Goal: Transaction & Acquisition: Purchase product/service

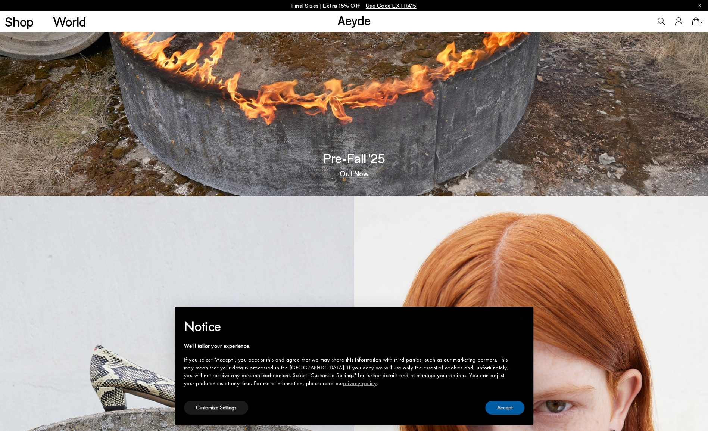
click at [503, 406] on button "Accept" at bounding box center [504, 408] width 39 height 14
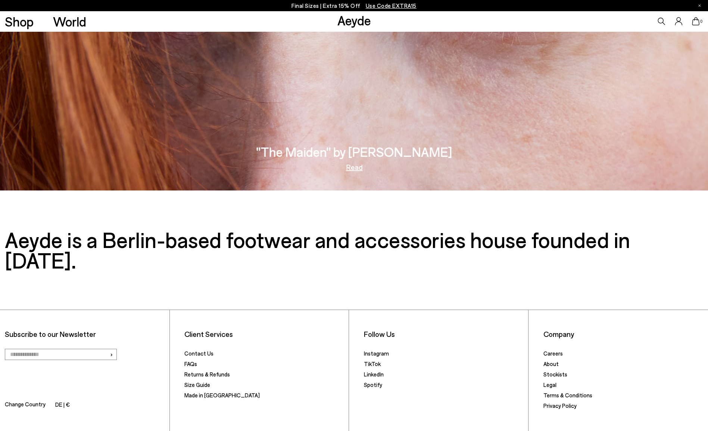
scroll to position [1728, 0]
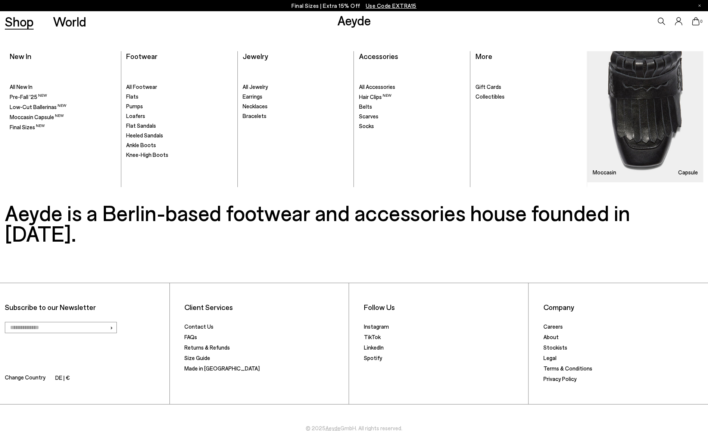
click at [137, 146] on span "Ankle Boots" at bounding box center [141, 145] width 30 height 7
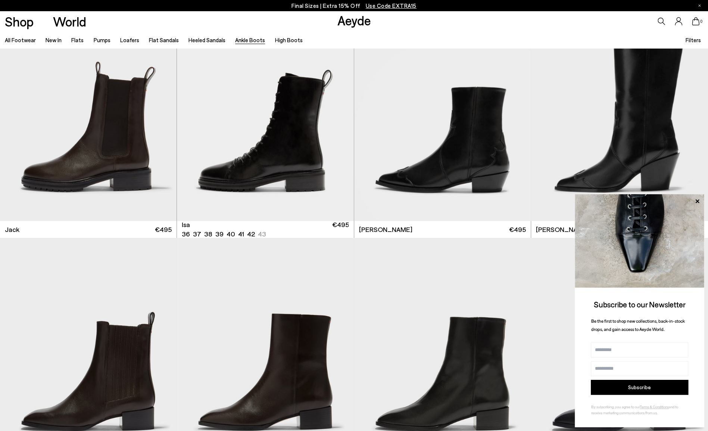
scroll to position [1724, 0]
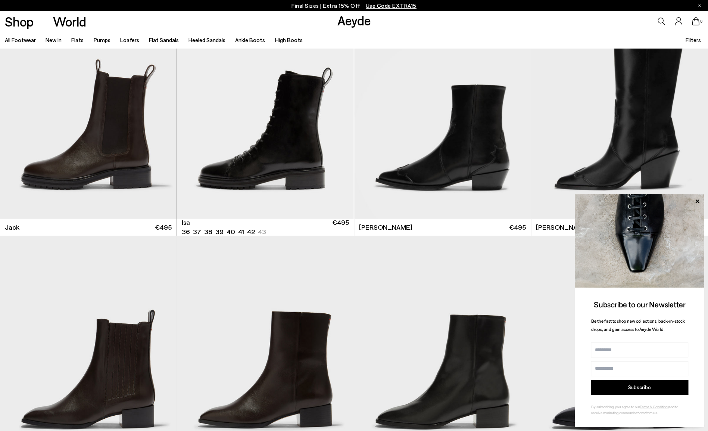
click at [338, 110] on div "Next slide" at bounding box center [339, 110] width 22 height 22
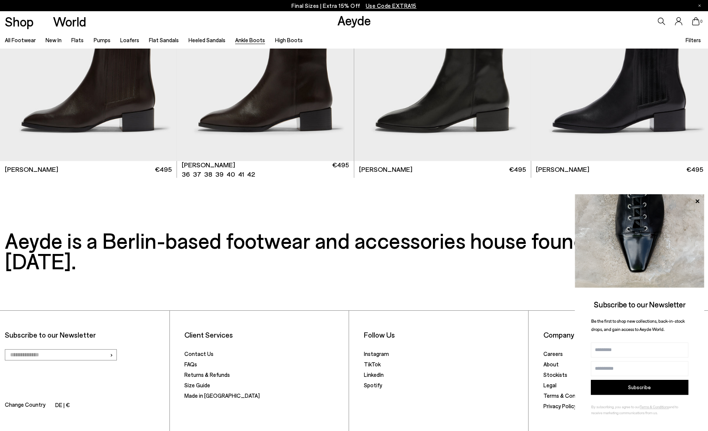
scroll to position [1978, 0]
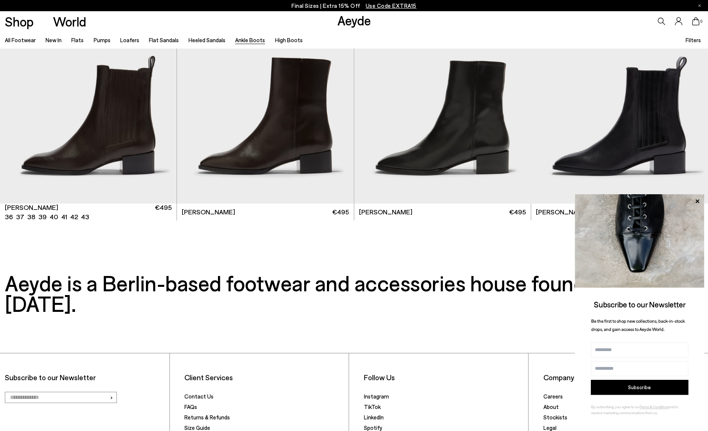
click at [163, 108] on img "1 / 6" at bounding box center [88, 93] width 177 height 222
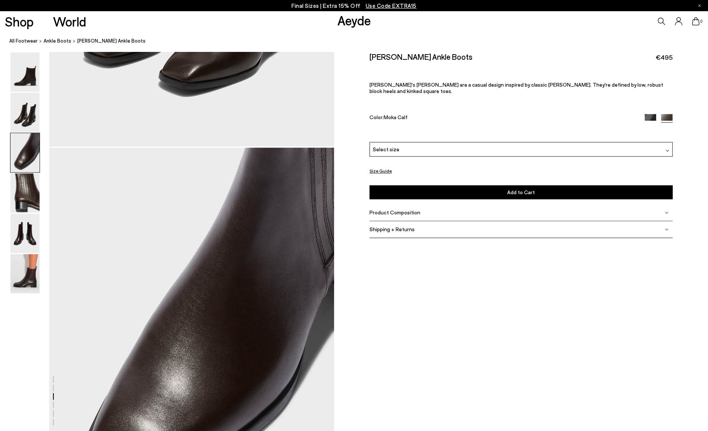
scroll to position [676, 0]
